Goal: Find specific page/section: Find specific page/section

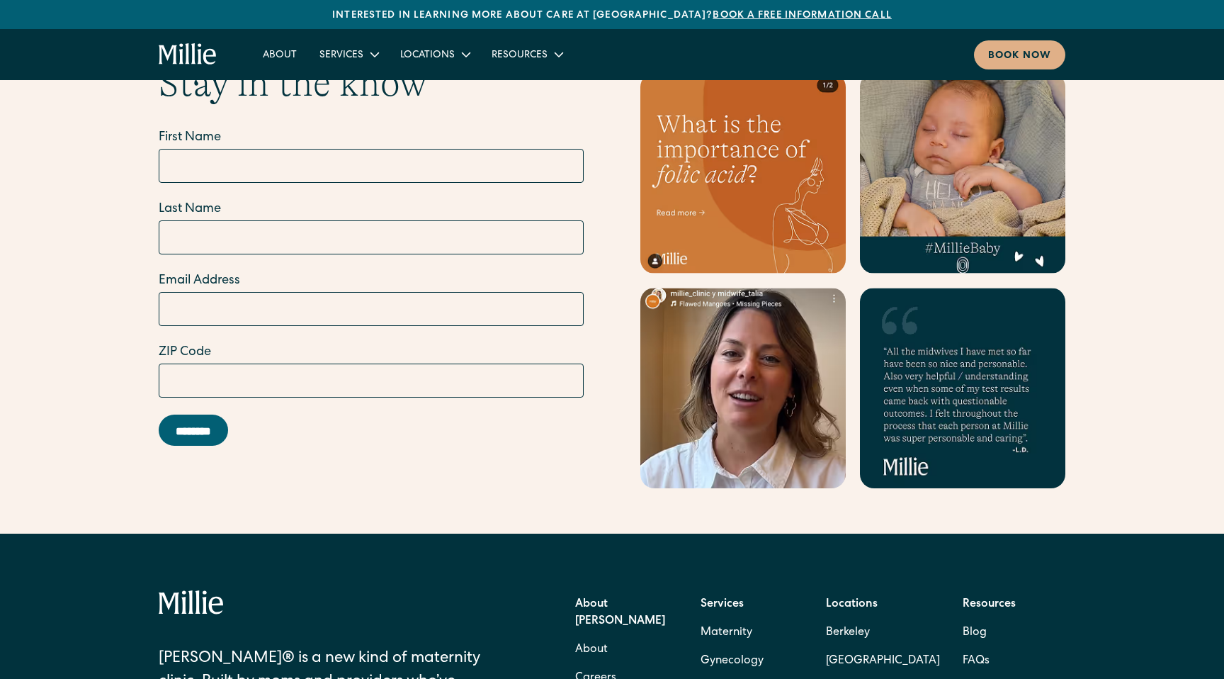
scroll to position [5686, 0]
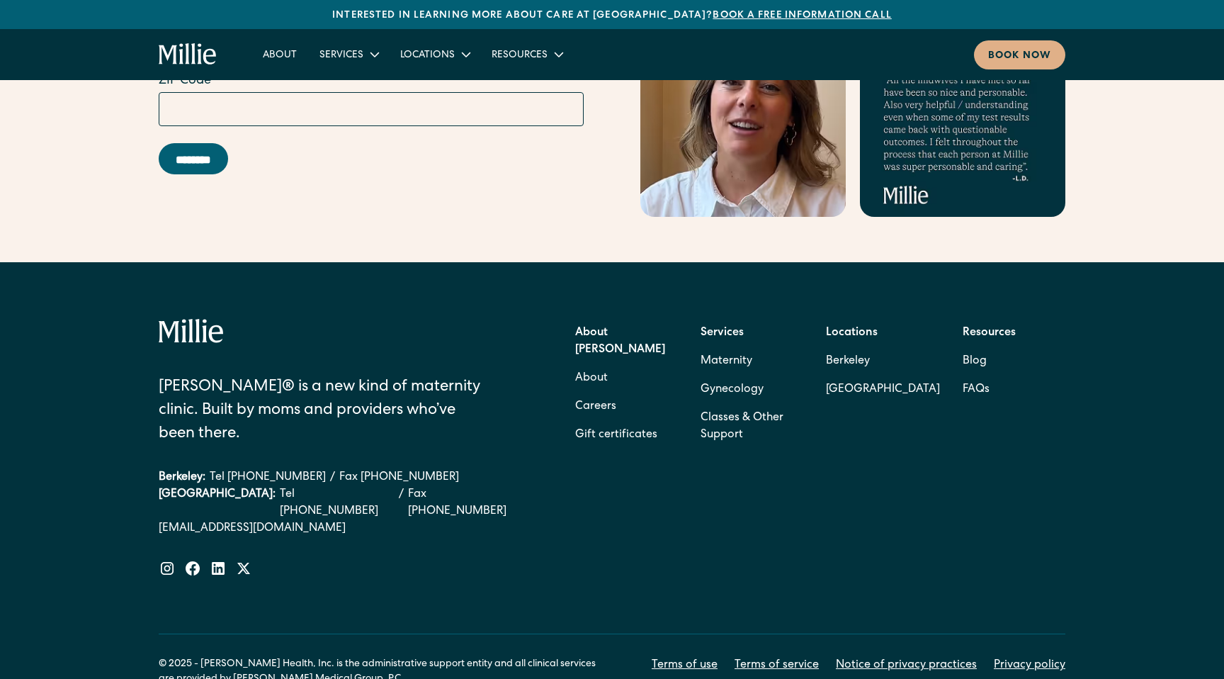
click at [887, 657] on link "Notice of privacy practices" at bounding box center [906, 665] width 141 height 17
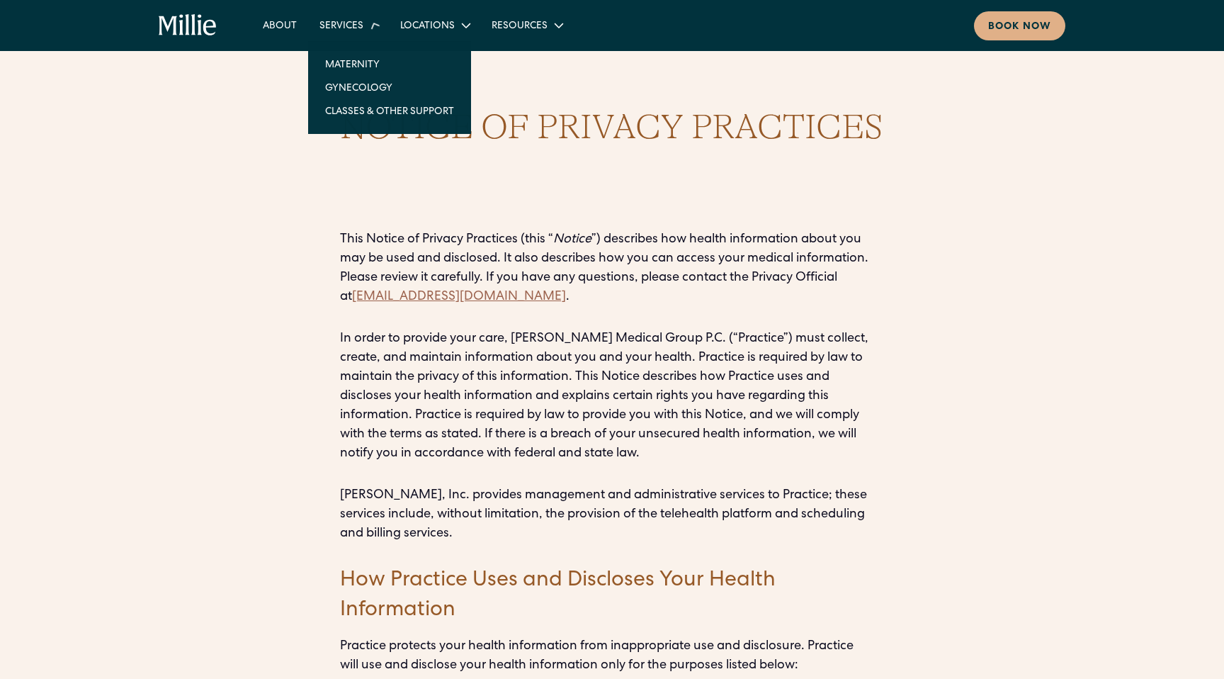
click at [339, 22] on div "Services" at bounding box center [341, 26] width 44 height 15
click at [345, 59] on link "Maternity" at bounding box center [390, 59] width 152 height 23
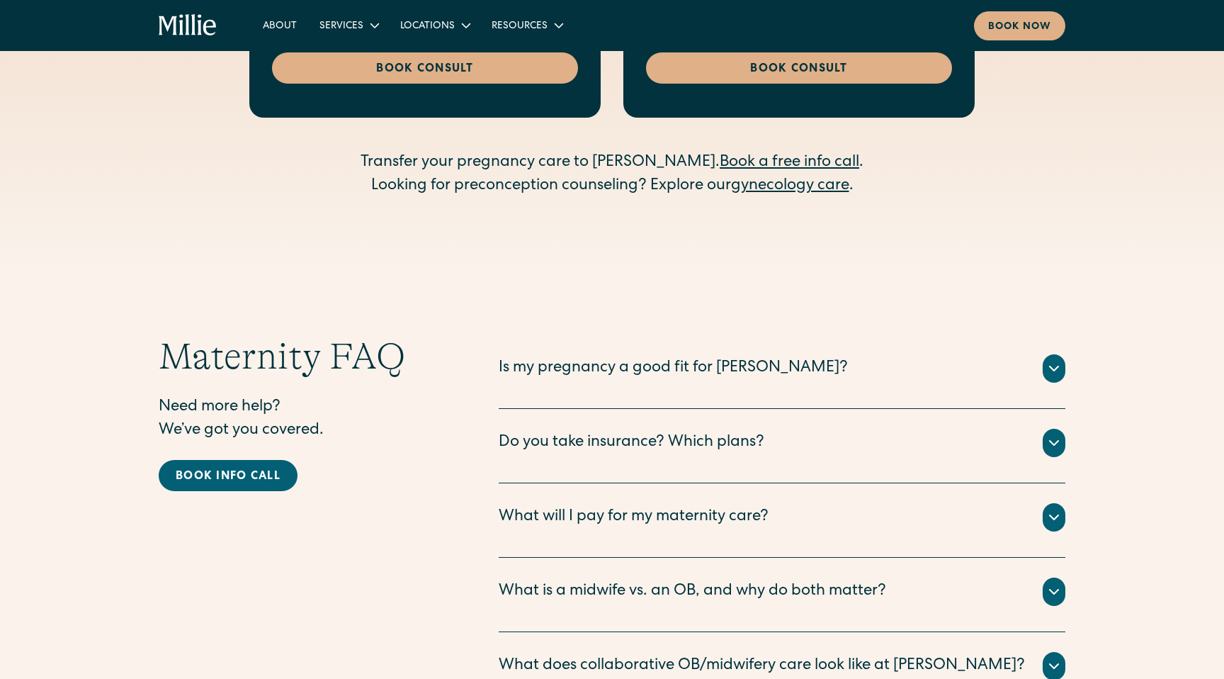
scroll to position [5366, 0]
